Goal: Task Accomplishment & Management: Complete application form

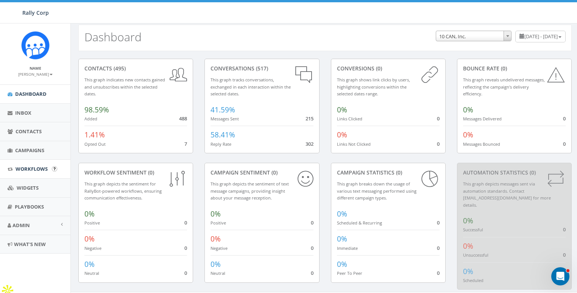
scroll to position [12, 0]
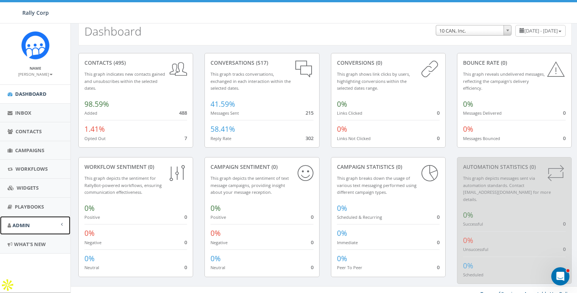
click at [28, 226] on span "Admin" at bounding box center [21, 225] width 17 height 7
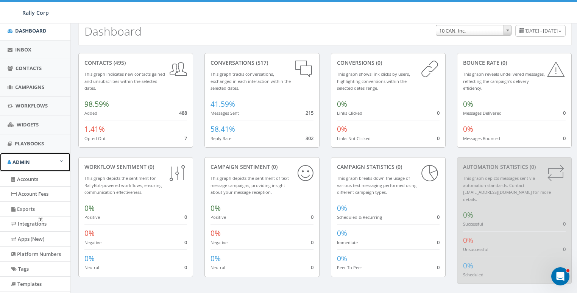
scroll to position [160, 0]
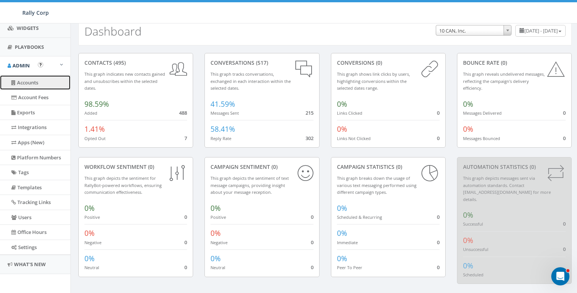
click at [23, 80] on link "Accounts" at bounding box center [35, 82] width 70 height 15
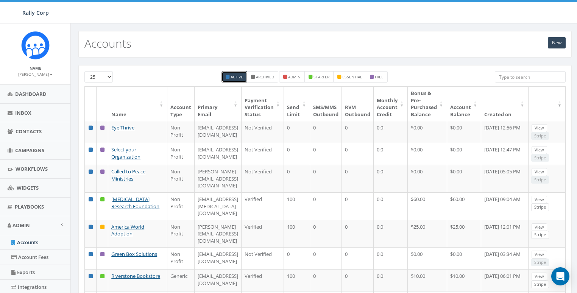
click at [552, 75] on input "search" at bounding box center [530, 76] width 71 height 11
paste input "[PERSON_NAME][EMAIL_ADDRESS][DOMAIN_NAME]"
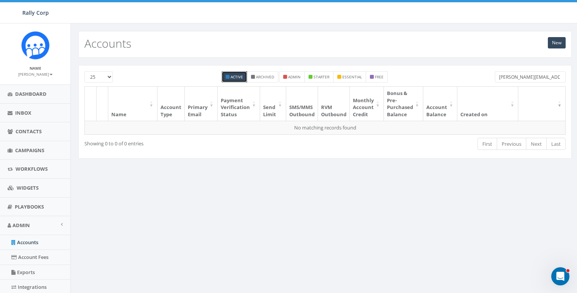
drag, startPoint x: 518, startPoint y: 75, endPoint x: 484, endPoint y: 73, distance: 33.8
click at [484, 73] on div "25 50 100 Active Archived admin starter essential free sandra@calledtopeace.org" at bounding box center [325, 78] width 493 height 15
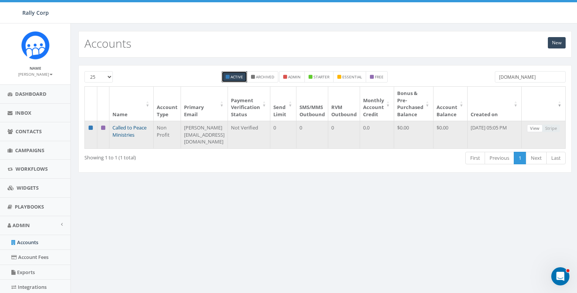
type input "calledtopeace.org"
click at [122, 125] on link "Called to Peace Ministries" at bounding box center [130, 131] width 34 height 14
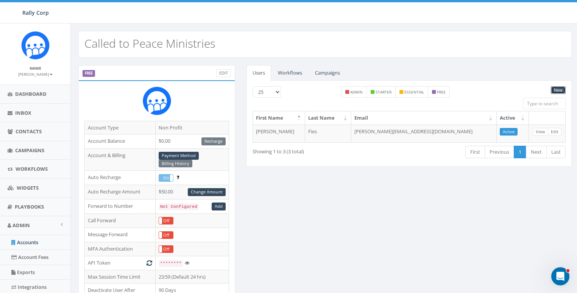
click at [561, 90] on link "New" at bounding box center [558, 90] width 15 height 8
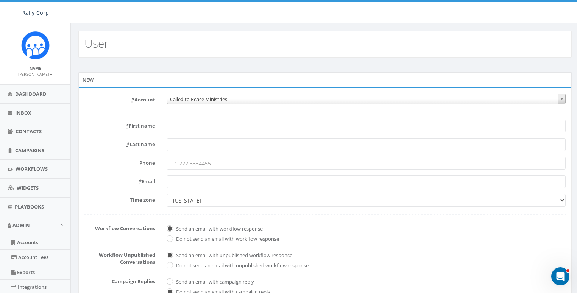
paste input "Sandra Pierce <sandra@calledtopeace.org>"
drag, startPoint x: 190, startPoint y: 125, endPoint x: 326, endPoint y: 122, distance: 135.7
click at [326, 122] on input "Sandra Pierce <sandra@calledtopeace.org>" at bounding box center [366, 126] width 399 height 13
type input "Sandra"
paste input "Pierce <sandra@calledtopeace.org>"
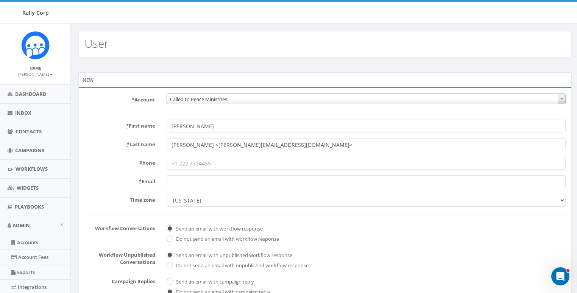
drag, startPoint x: 192, startPoint y: 144, endPoint x: 256, endPoint y: 142, distance: 64.0
click at [256, 142] on input "Pierce <sandra@calledtopeace.org>" at bounding box center [366, 144] width 399 height 13
type input "[PERSON_NAME]"
paste input "[PERSON_NAME][EMAIL_ADDRESS][DOMAIN_NAME]"
type input "[PERSON_NAME][EMAIL_ADDRESS][DOMAIN_NAME]"
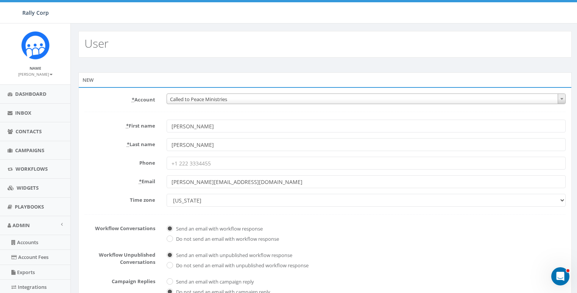
select select "Central Time (US & Canada)"
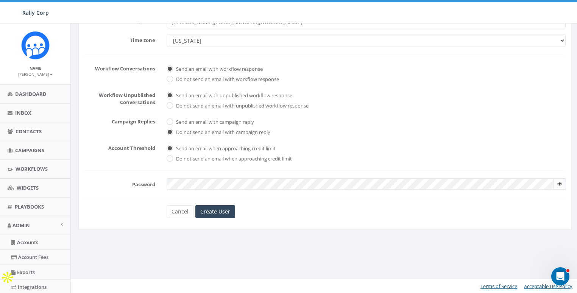
checkbox input "true"
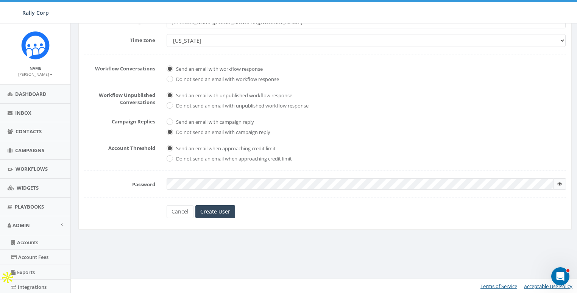
checkbox input "true"
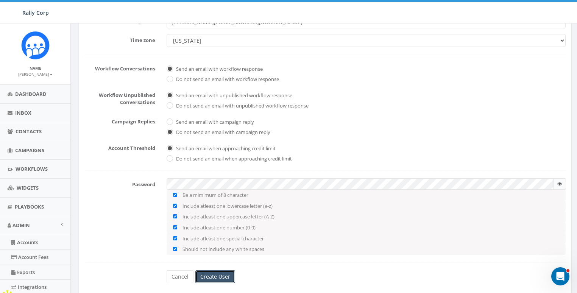
click at [218, 279] on input "Create User" at bounding box center [215, 277] width 40 height 13
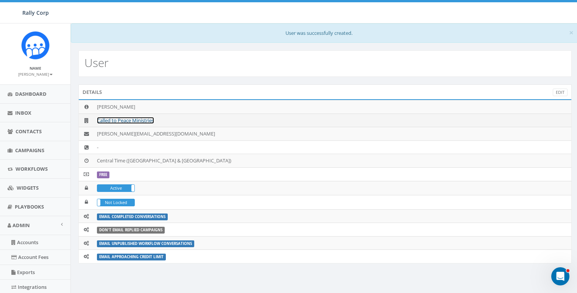
click at [123, 118] on link "Called to Peace Ministries" at bounding box center [125, 120] width 57 height 7
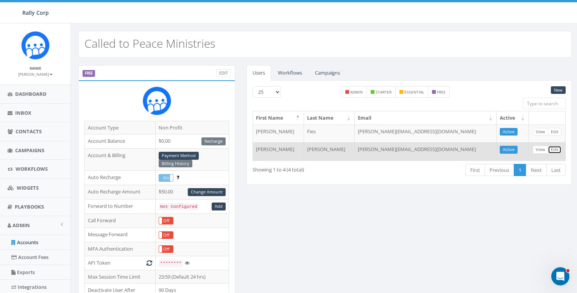
click at [552, 147] on link "Edit" at bounding box center [555, 150] width 14 height 8
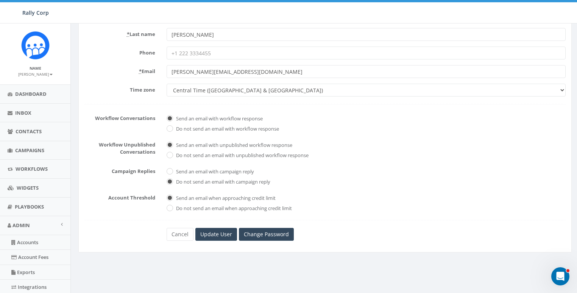
scroll to position [160, 0]
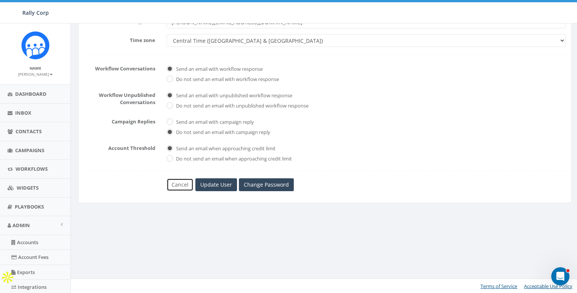
click at [174, 185] on link "Cancel" at bounding box center [180, 184] width 27 height 13
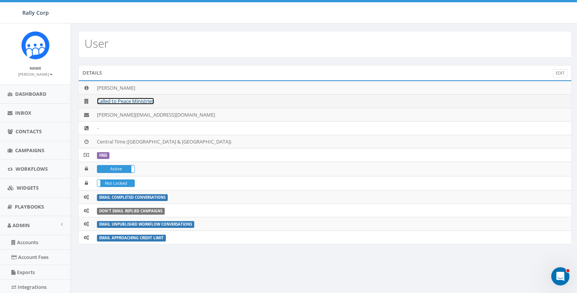
click at [113, 99] on link "Called to Peace Ministries" at bounding box center [125, 101] width 57 height 7
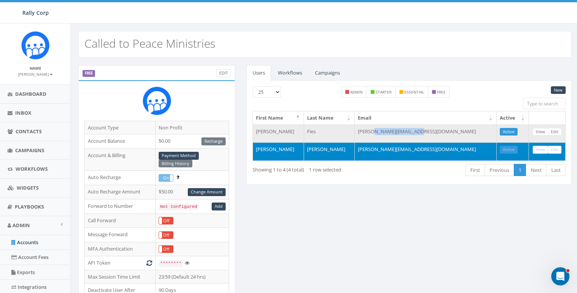
drag, startPoint x: 406, startPoint y: 130, endPoint x: 458, endPoint y: 134, distance: 52.8
click at [458, 134] on td "[PERSON_NAME][EMAIL_ADDRESS][DOMAIN_NAME]" at bounding box center [426, 134] width 142 height 18
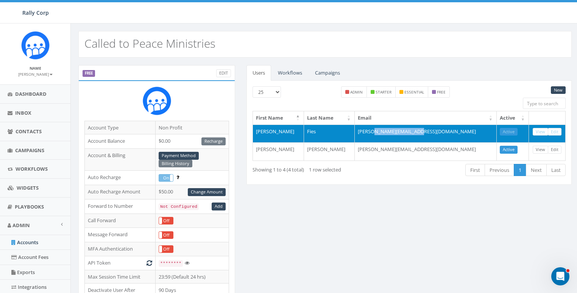
copy td "[DOMAIN_NAME]"
click at [423, 131] on td "[PERSON_NAME][EMAIL_ADDRESS][DOMAIN_NAME]" at bounding box center [426, 134] width 142 height 18
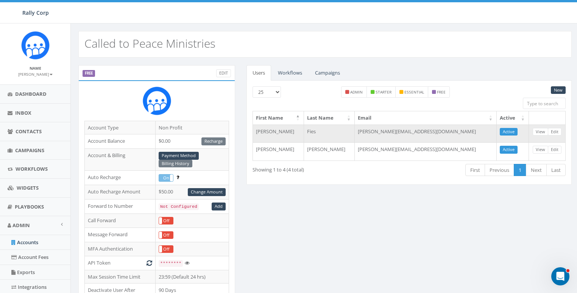
click at [423, 131] on td "[PERSON_NAME][EMAIL_ADDRESS][DOMAIN_NAME]" at bounding box center [426, 134] width 142 height 18
copy tr "[PERSON_NAME][EMAIL_ADDRESS][DOMAIN_NAME] Active View Edit"
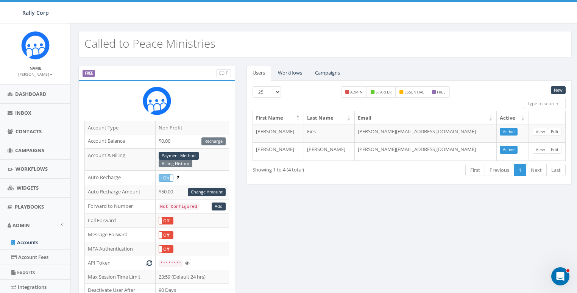
click at [301, 71] on link "Workflows" at bounding box center [290, 73] width 36 height 16
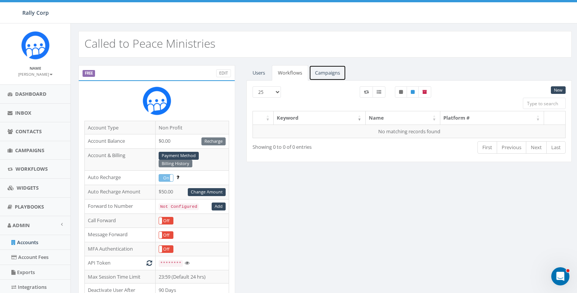
click at [336, 74] on link "Campaigns" at bounding box center [327, 73] width 37 height 16
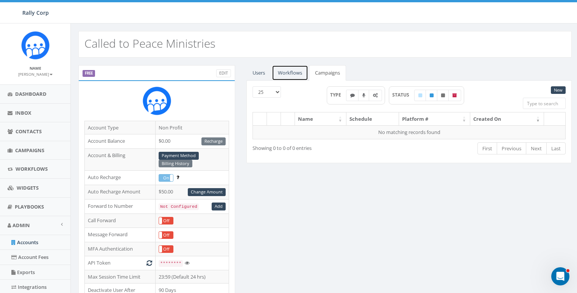
click at [304, 71] on link "Workflows" at bounding box center [290, 73] width 36 height 16
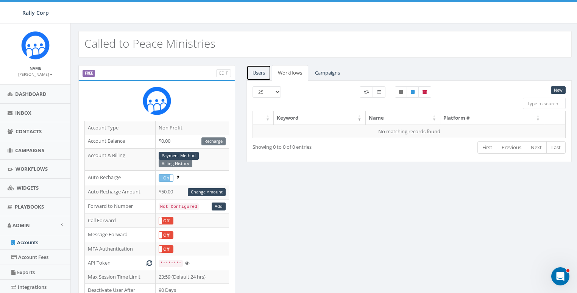
click at [263, 71] on link "Users" at bounding box center [259, 73] width 25 height 16
